Goal: Transaction & Acquisition: Purchase product/service

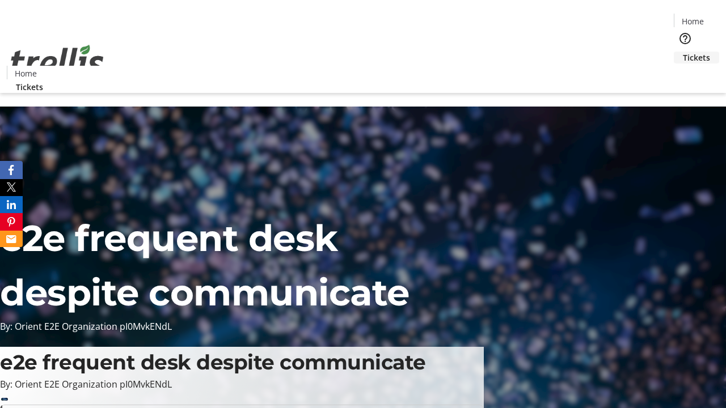
click at [682, 52] on span "Tickets" at bounding box center [695, 58] width 27 height 12
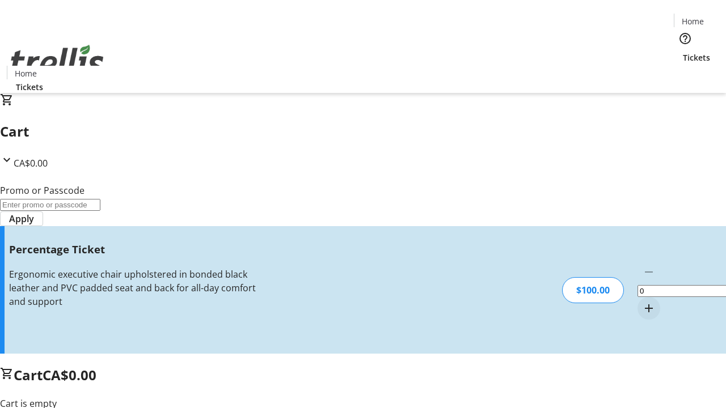
click at [642, 302] on mat-icon "Increment by one" at bounding box center [649, 309] width 14 height 14
type input "1"
type input "BAR"
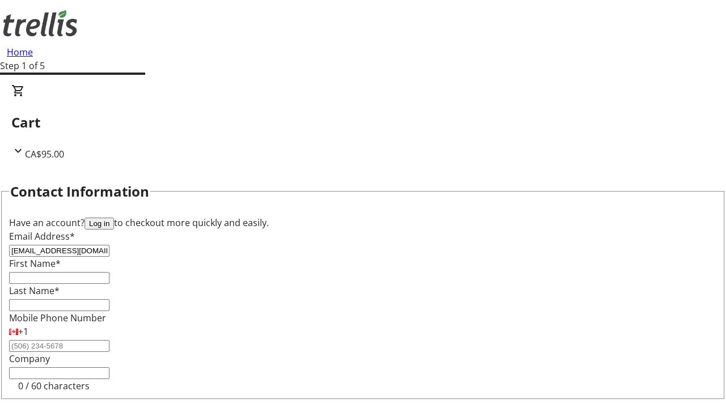
type input "[EMAIL_ADDRESS][DOMAIN_NAME]"
type input "Ona"
type input "[PERSON_NAME]"
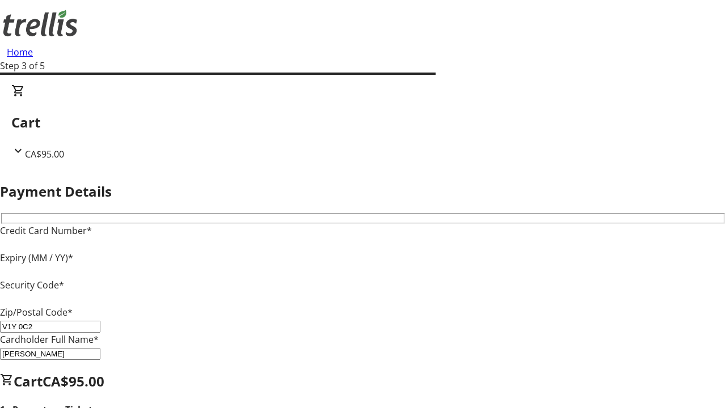
type input "V1Y 0C2"
